Goal: Transaction & Acquisition: Purchase product/service

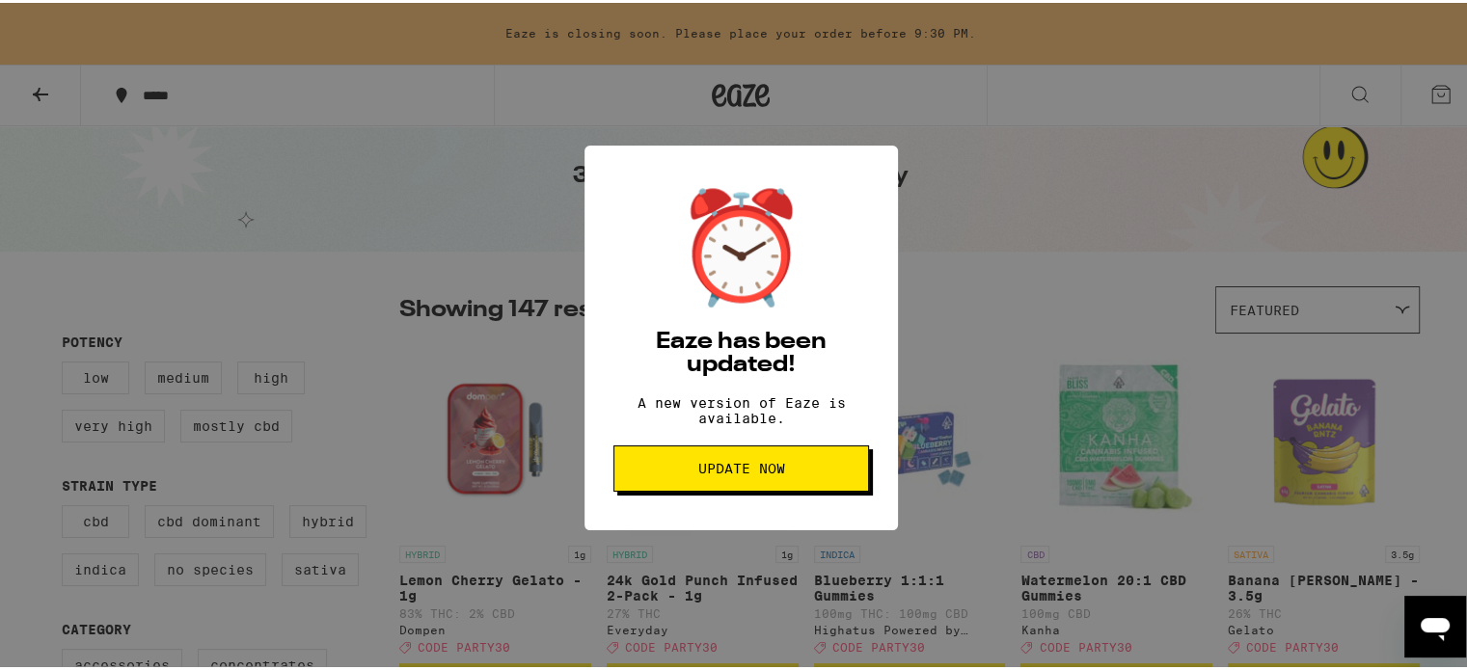
click at [715, 473] on span "Update Now" at bounding box center [740, 466] width 87 height 14
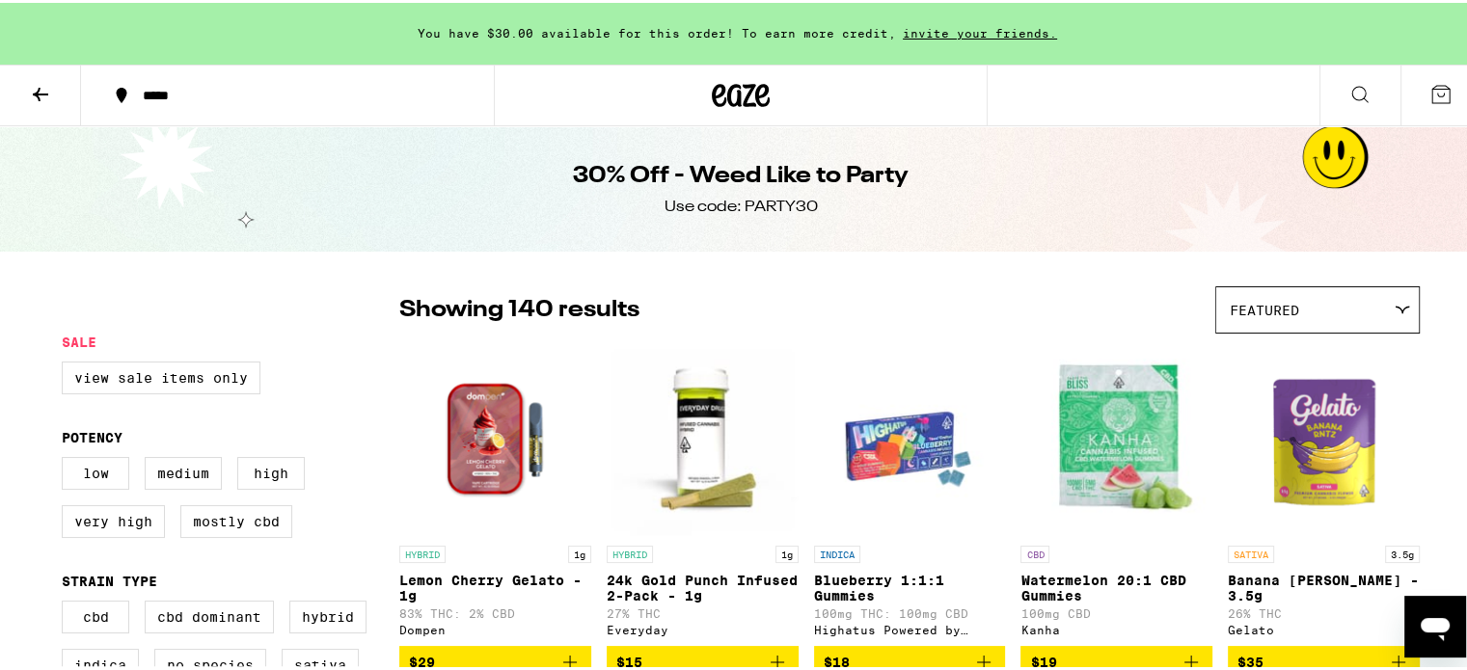
click at [33, 88] on icon at bounding box center [40, 91] width 23 height 23
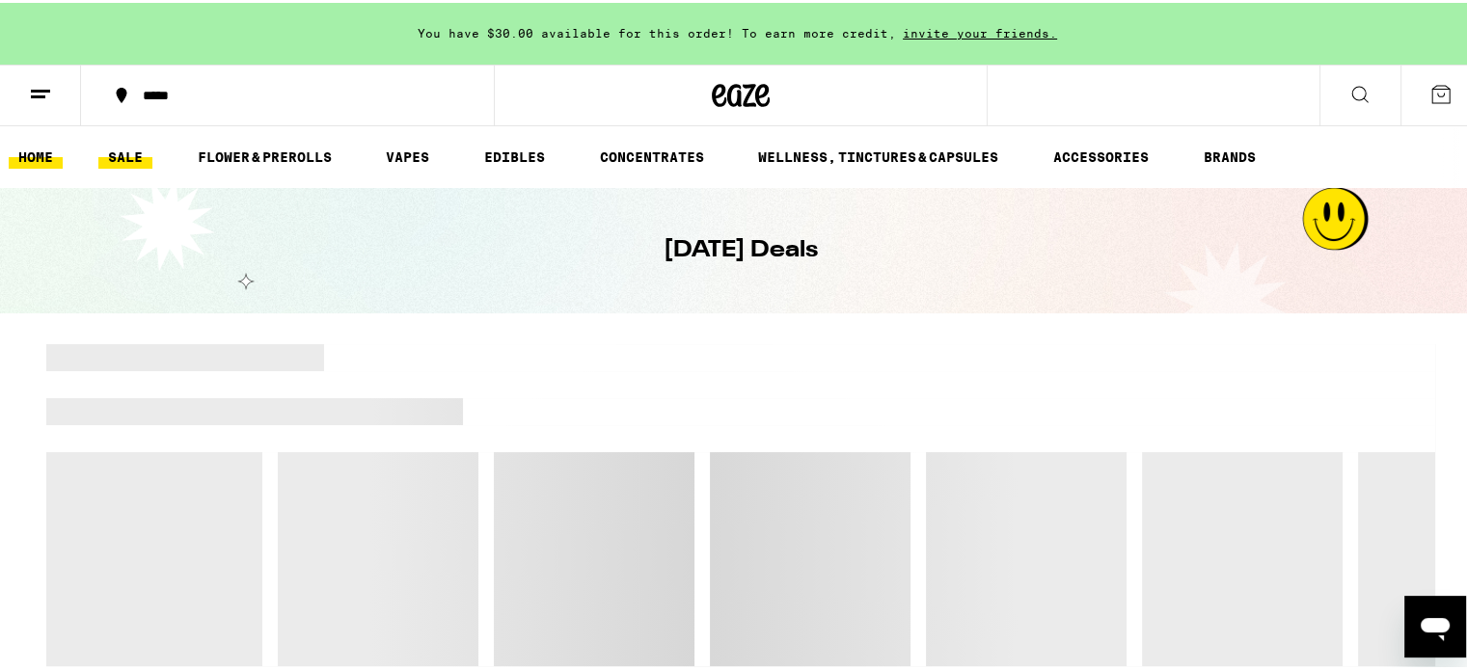
click at [34, 154] on link "HOME" at bounding box center [36, 154] width 54 height 23
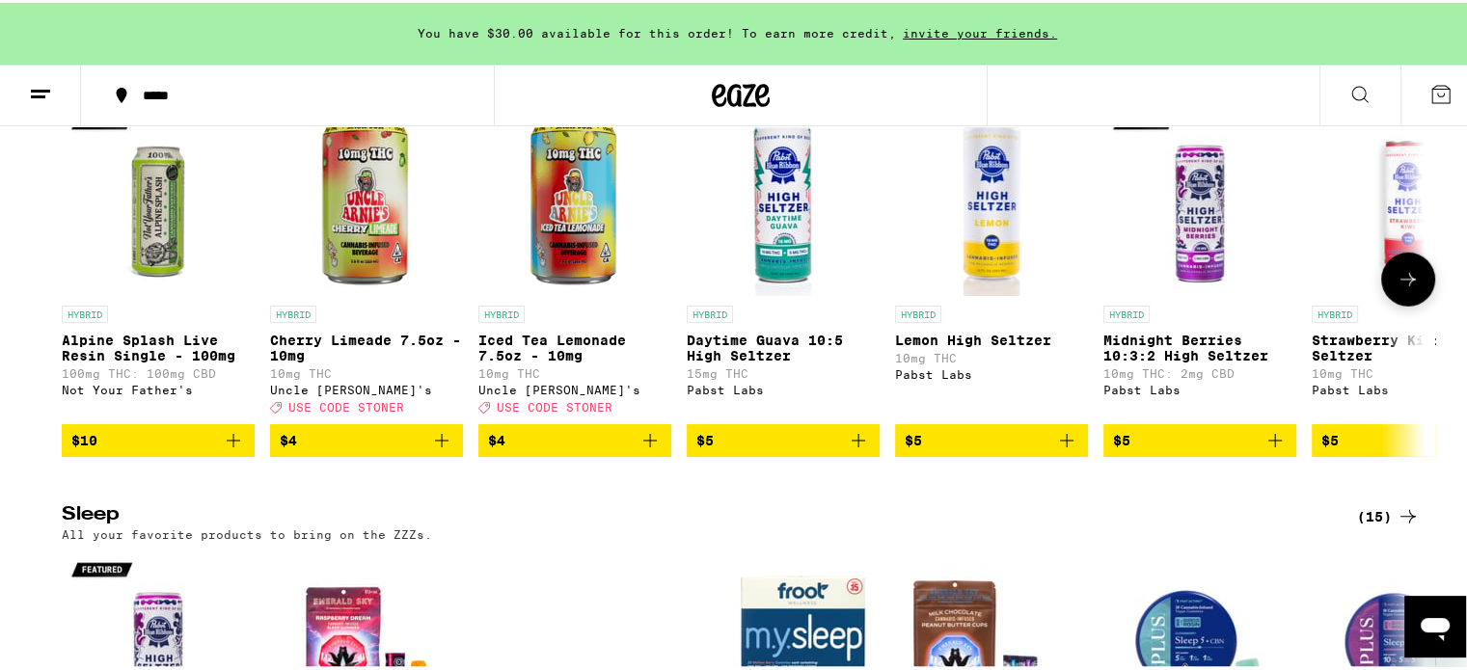
scroll to position [5786, 0]
